Goal: Task Accomplishment & Management: Complete application form

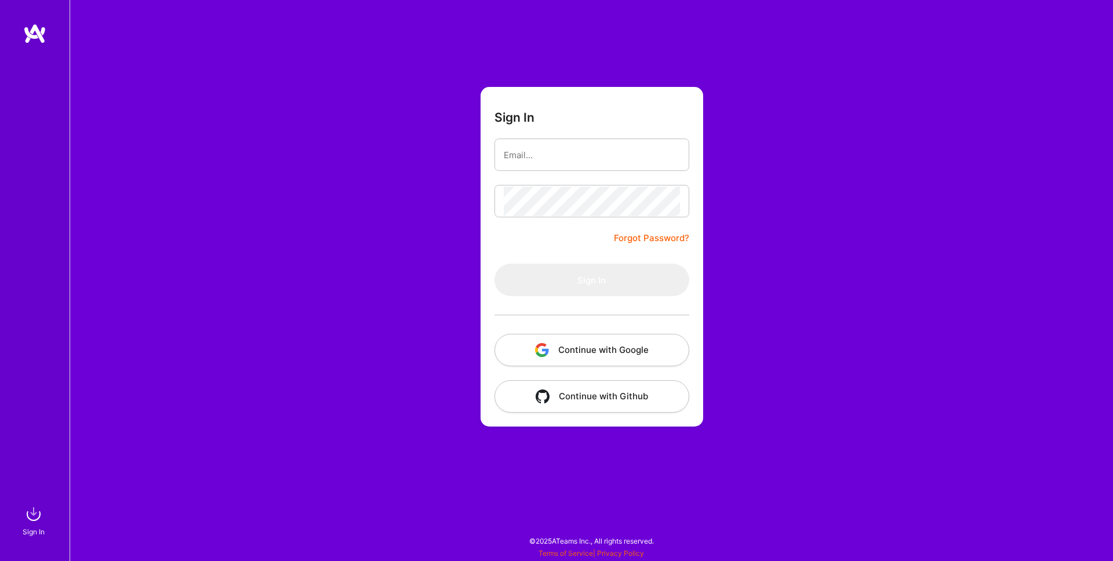
click at [600, 345] on button "Continue with Google" at bounding box center [591, 350] width 195 height 32
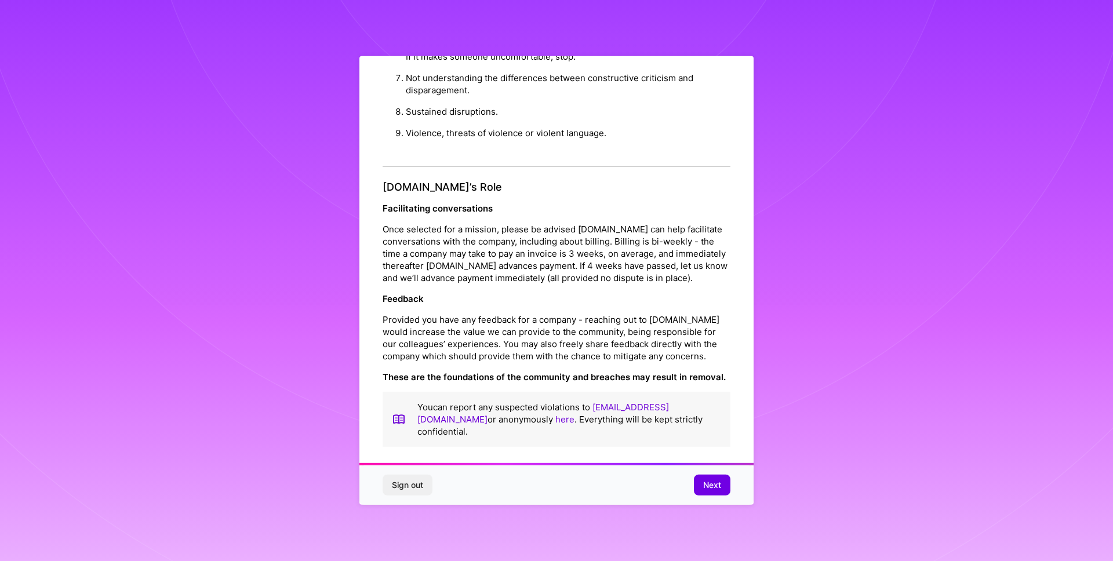
scroll to position [8, 0]
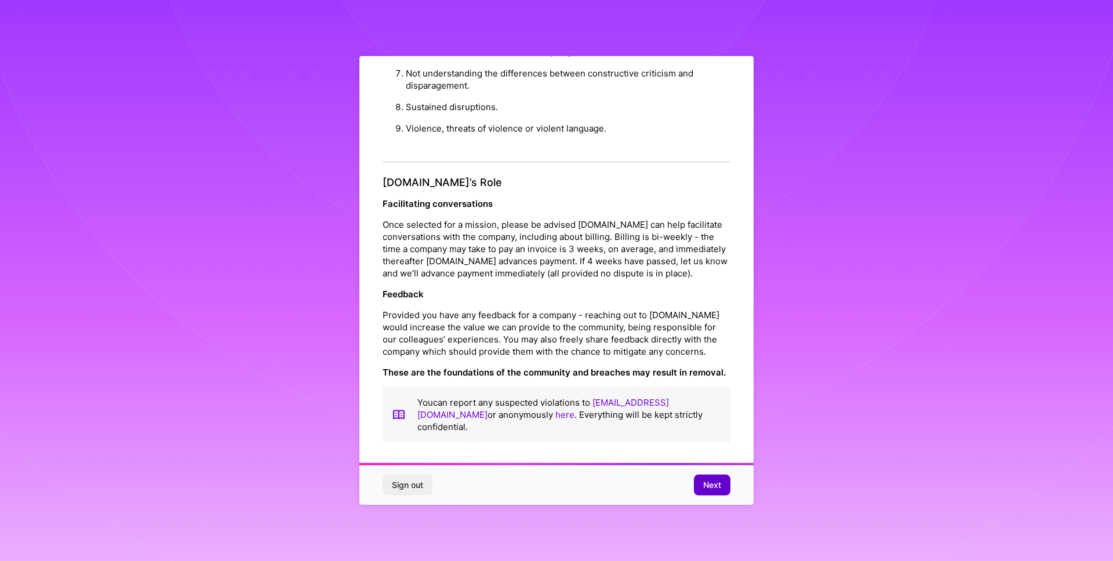
click at [718, 489] on span "Next" at bounding box center [712, 485] width 18 height 12
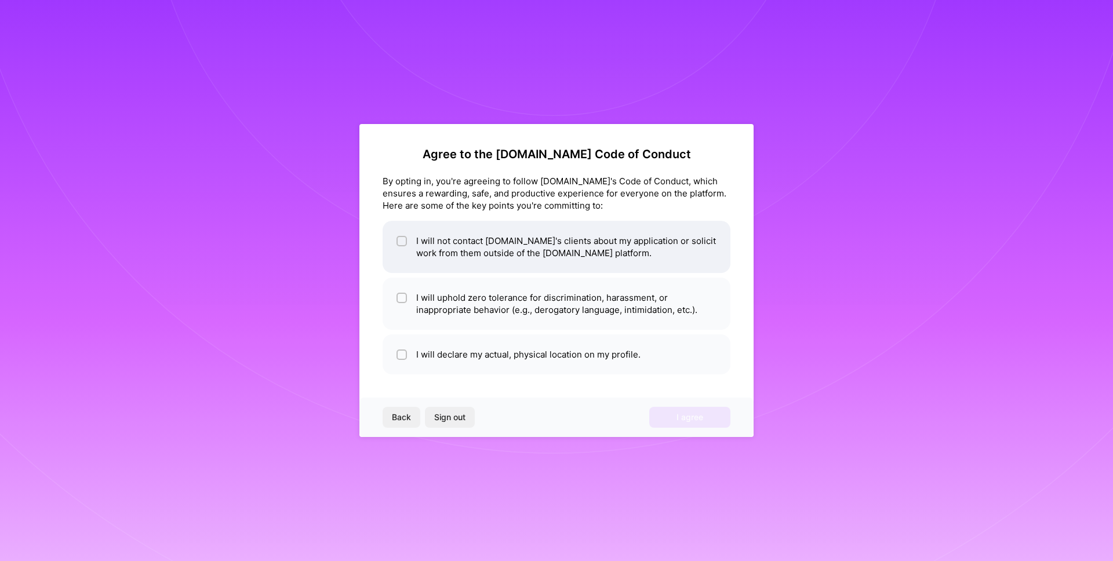
click at [399, 245] on input "checkbox" at bounding box center [403, 242] width 8 height 8
checkbox input "true"
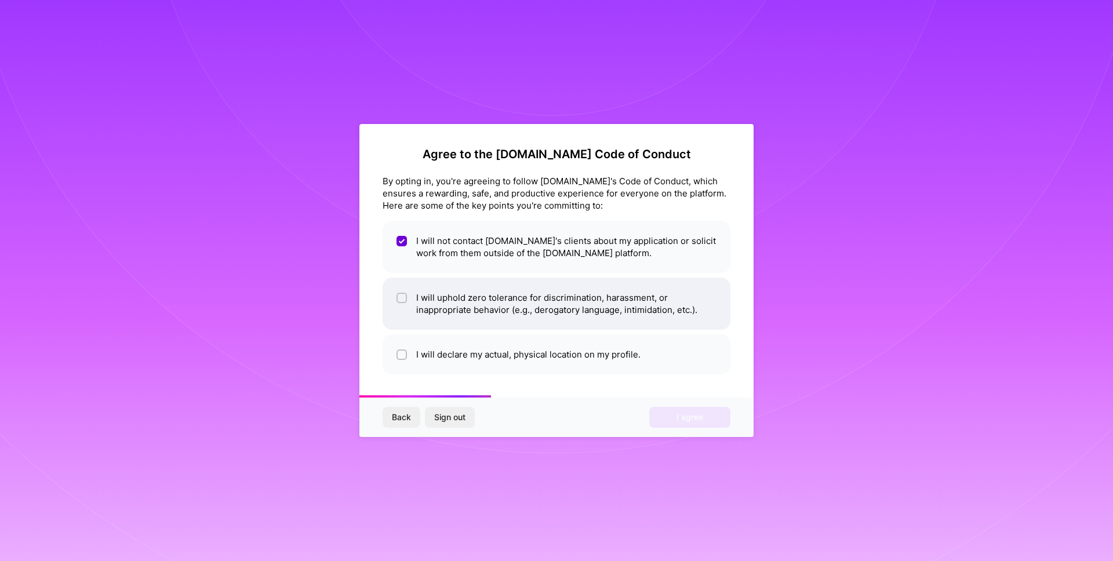
click at [401, 296] on input "checkbox" at bounding box center [403, 298] width 8 height 8
checkbox input "true"
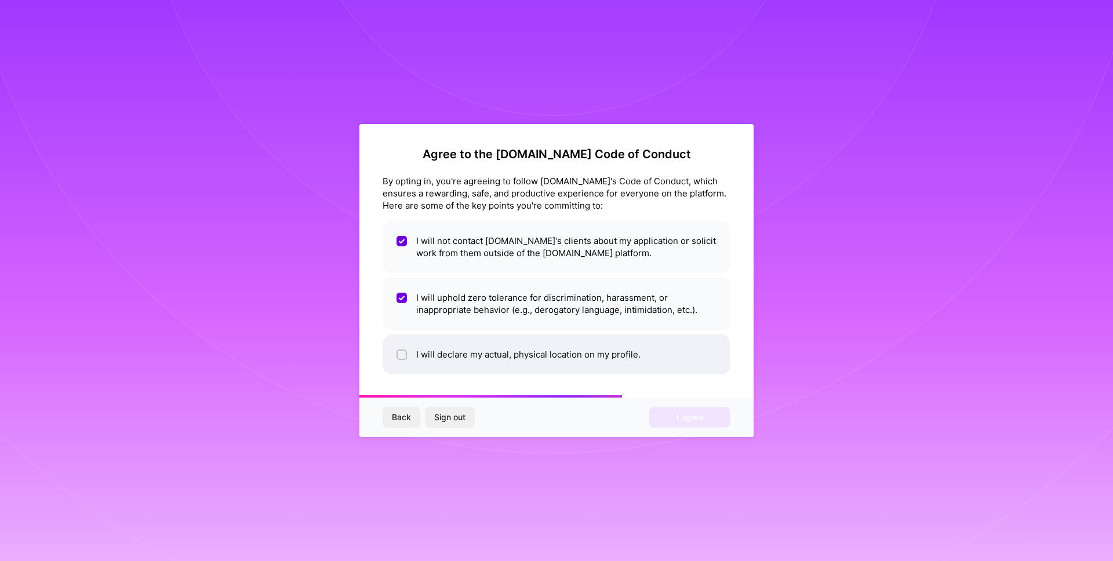
click at [404, 352] on input "checkbox" at bounding box center [403, 355] width 8 height 8
checkbox input "true"
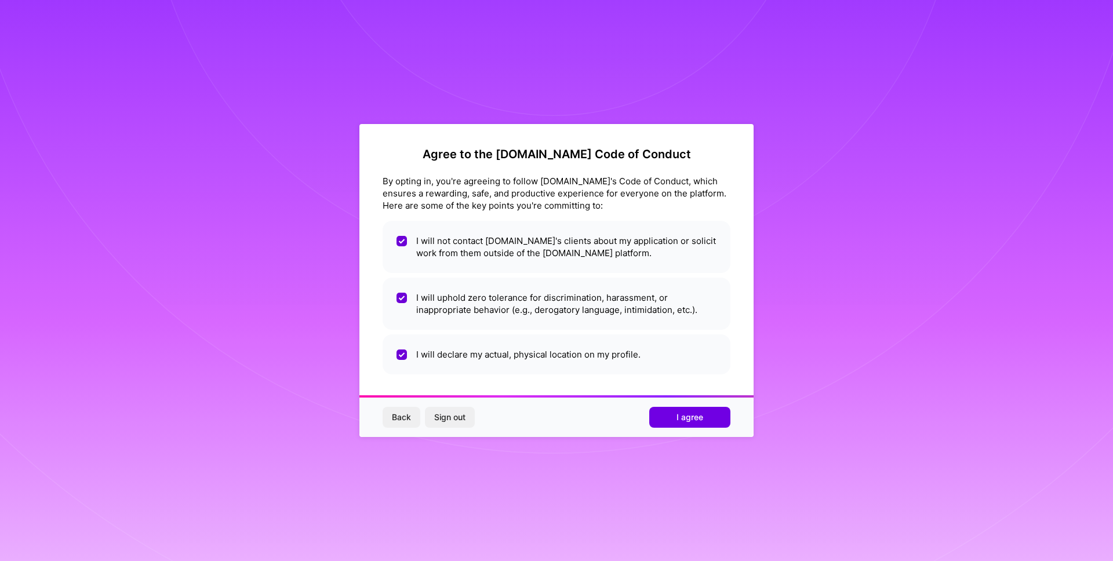
click at [702, 416] on span "I agree" at bounding box center [689, 418] width 27 height 12
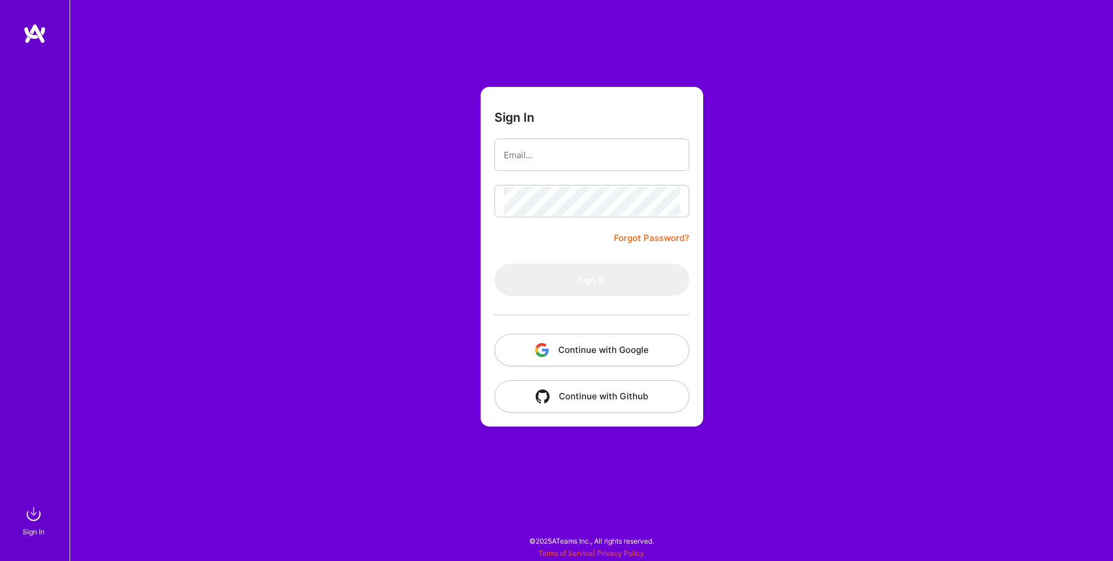
click at [659, 348] on button "Continue with Google" at bounding box center [591, 350] width 195 height 32
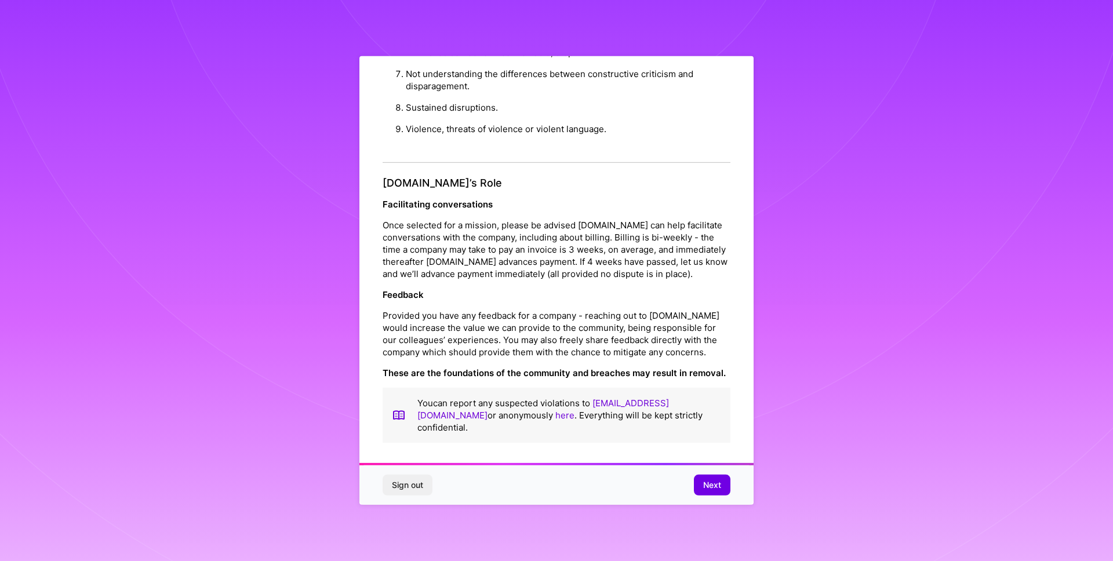
scroll to position [8, 0]
click at [707, 482] on button "Next" at bounding box center [712, 485] width 37 height 21
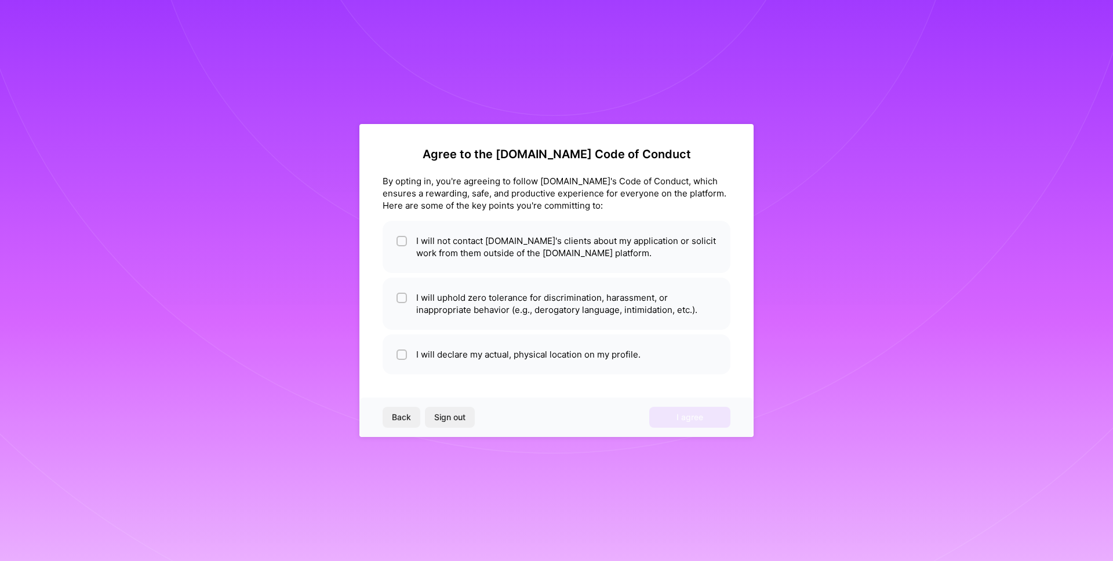
scroll to position [0, 0]
click at [403, 238] on input "checkbox" at bounding box center [403, 242] width 8 height 8
checkbox input "true"
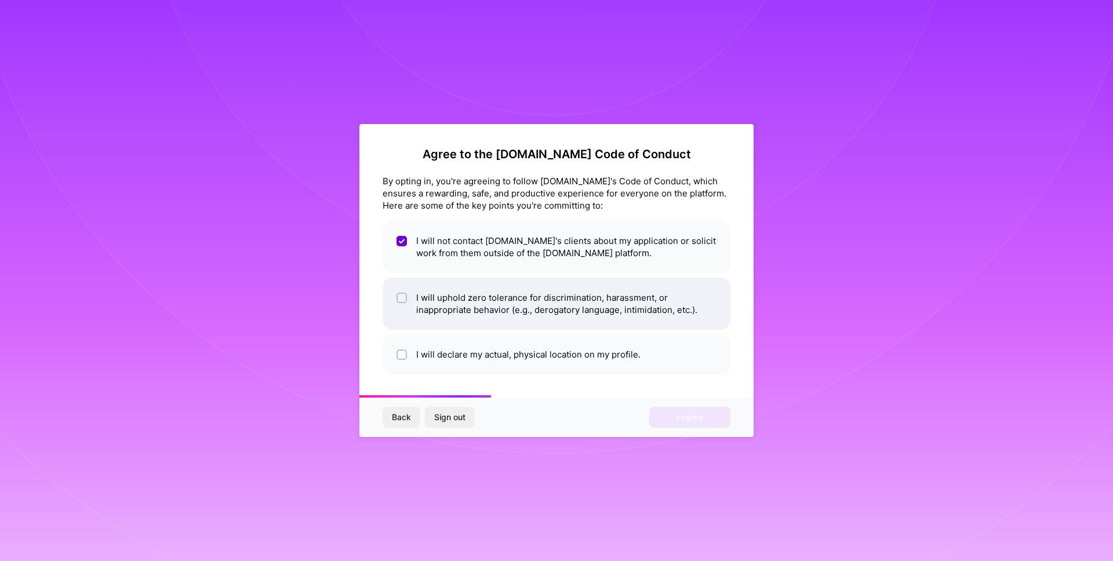
click at [403, 301] on input "checkbox" at bounding box center [403, 298] width 8 height 8
checkbox input "true"
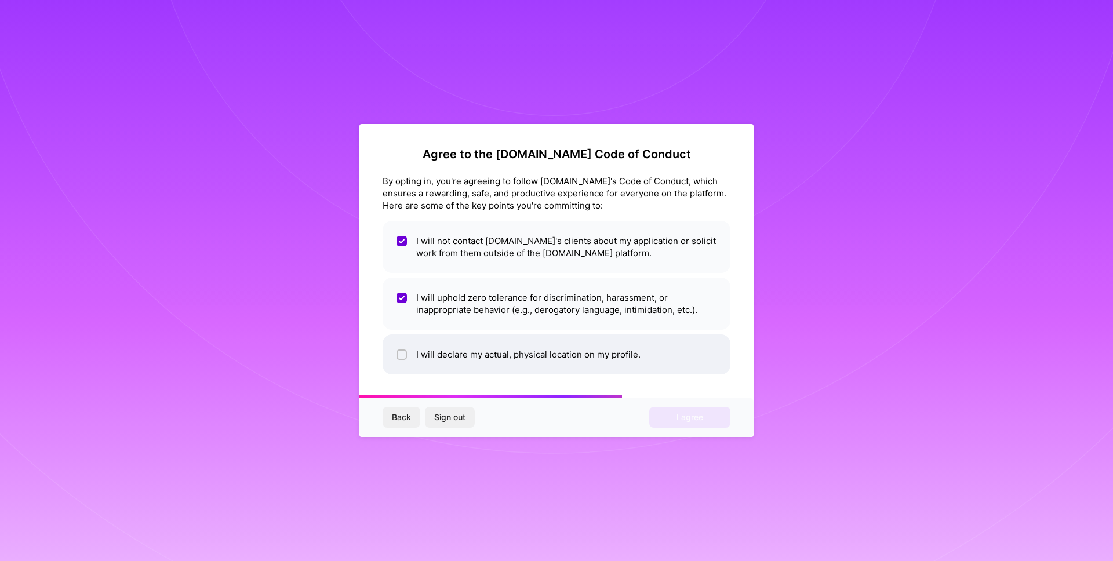
click at [402, 343] on li "I will declare my actual, physical location on my profile." at bounding box center [557, 354] width 348 height 40
checkbox input "true"
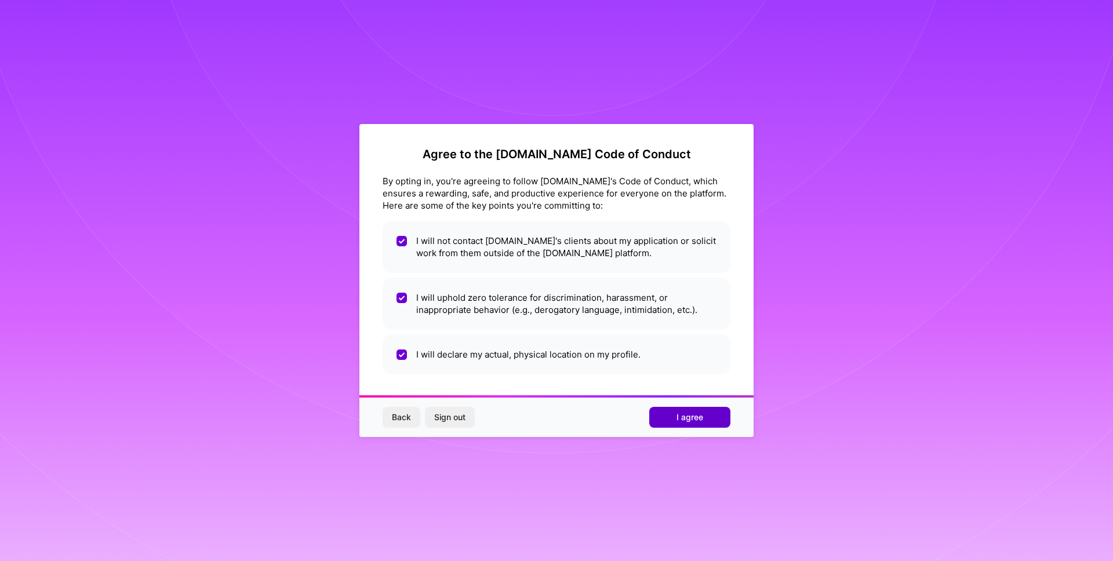
click at [719, 423] on button "I agree" at bounding box center [689, 417] width 81 height 21
